Goal: Book appointment/travel/reservation

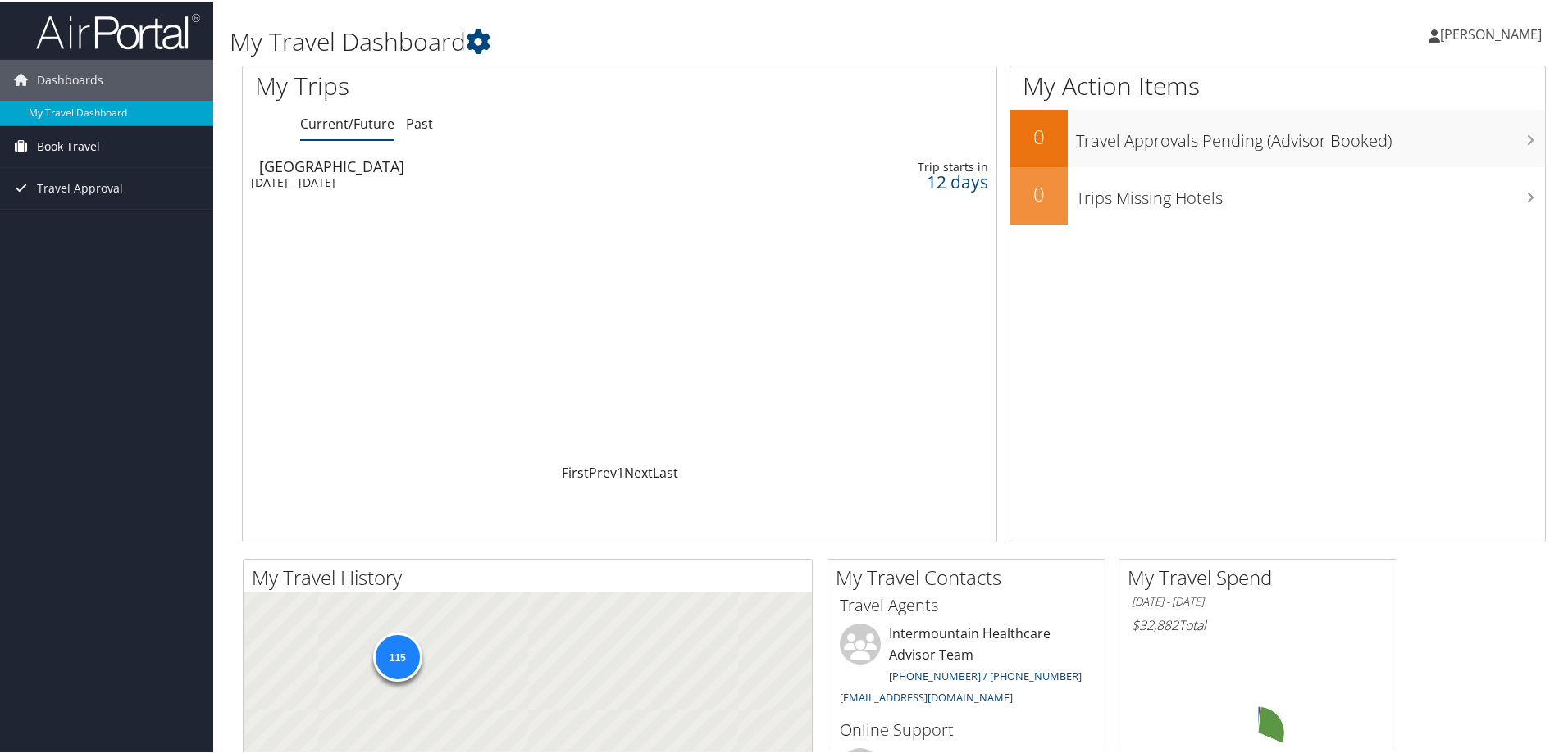
click at [119, 142] on link "Book Travel" at bounding box center [107, 144] width 214 height 41
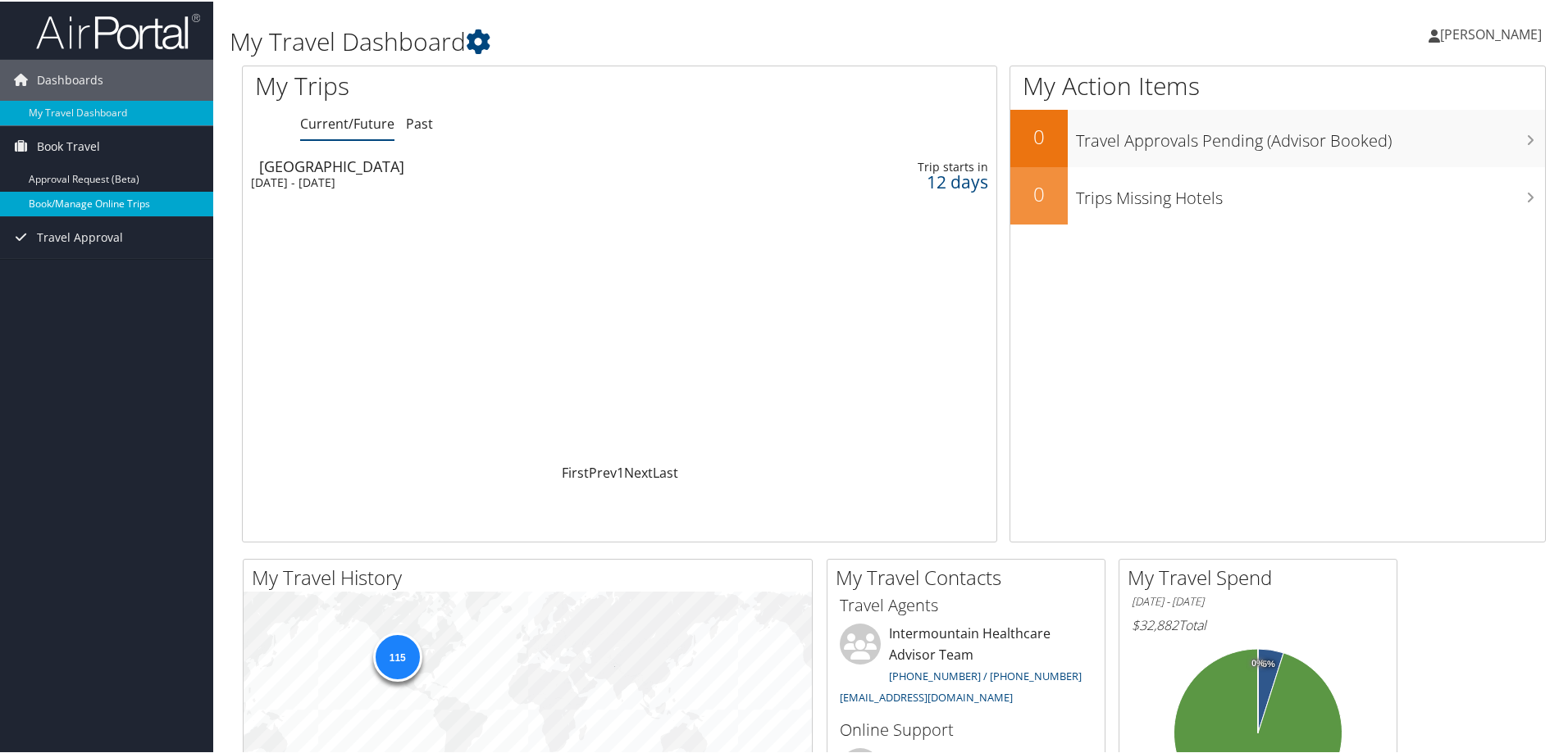
click at [113, 212] on link "Book/Manage Online Trips" at bounding box center [107, 202] width 214 height 25
